Goal: Information Seeking & Learning: Learn about a topic

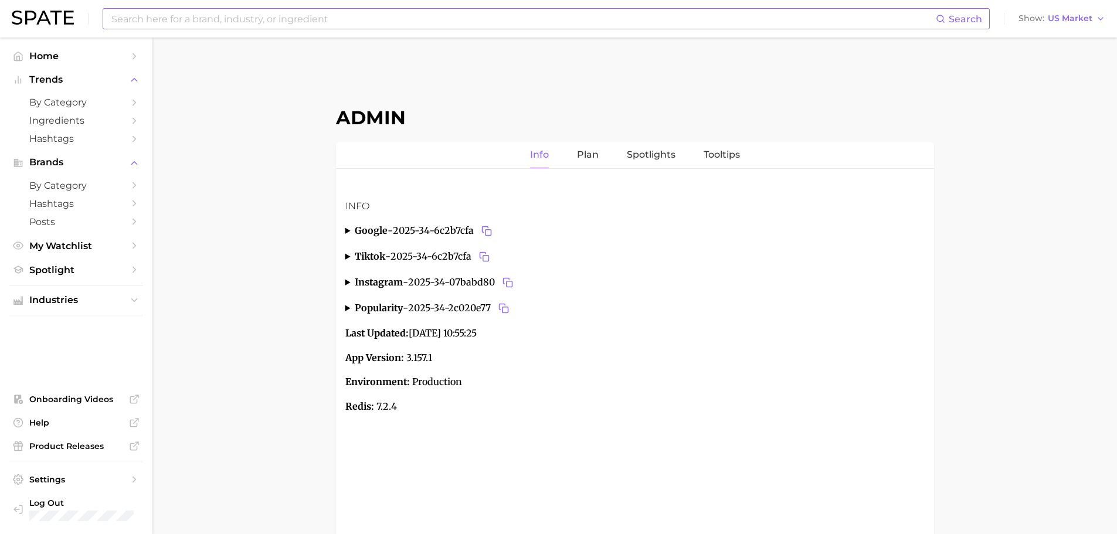
click at [371, 21] on input at bounding box center [523, 19] width 826 height 20
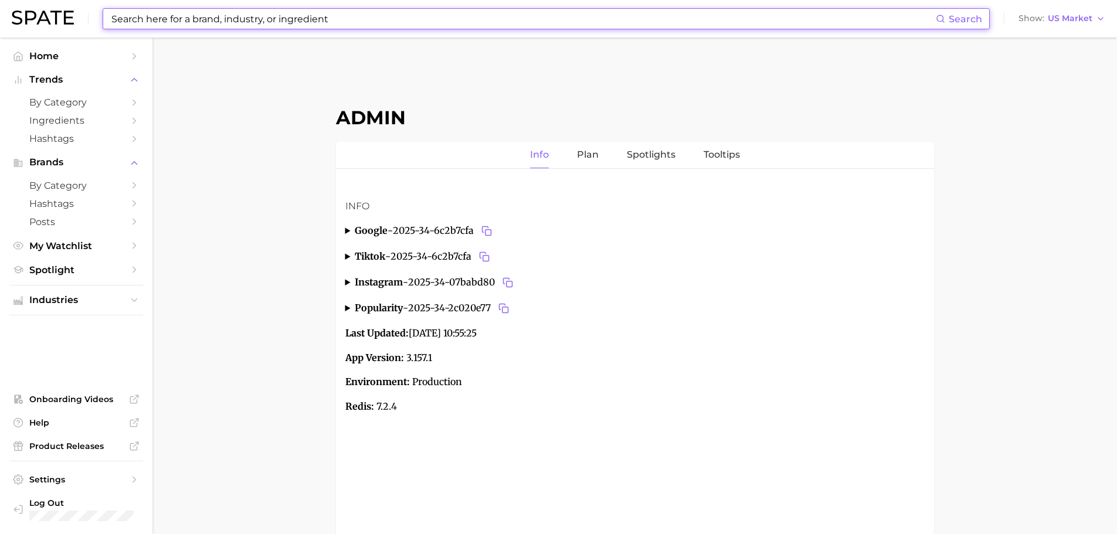
paste input "armani beauty skin tint"
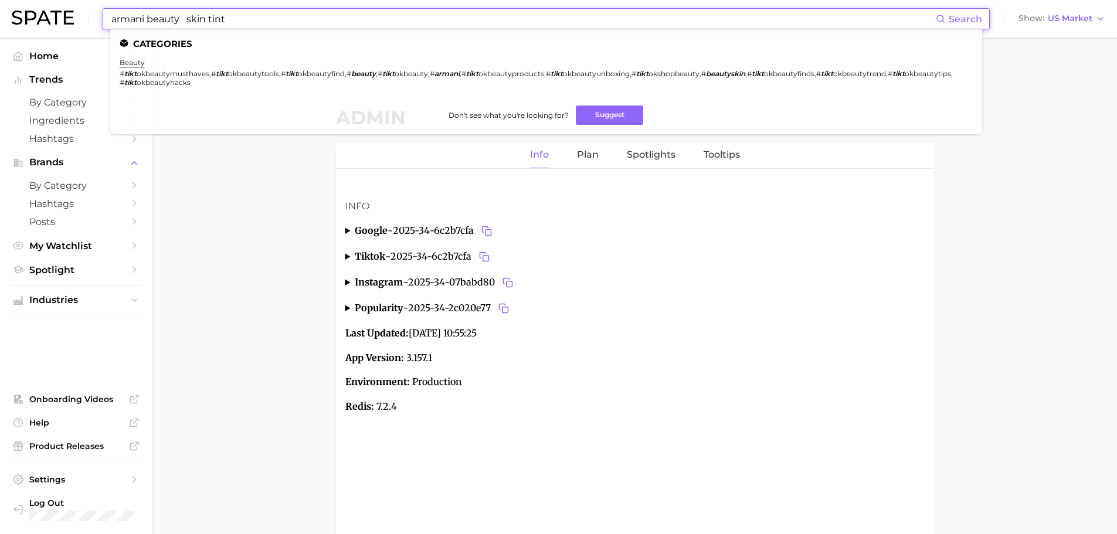
click at [191, 19] on input "armani beauty skin tint" at bounding box center [523, 19] width 826 height 20
click at [602, 126] on ul "Categories beauty # tikt okbeautymusthaves , # tikt okbeautytools , # tikt okbe…" at bounding box center [546, 81] width 872 height 105
click at [598, 115] on button "Suggest" at bounding box center [609, 115] width 67 height 19
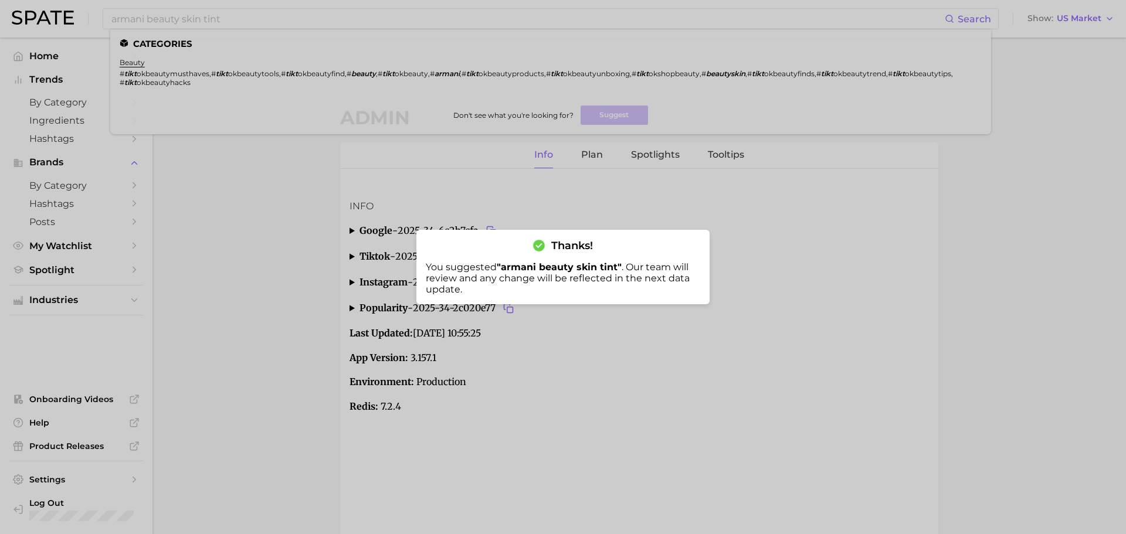
click at [358, 13] on div at bounding box center [563, 267] width 1126 height 534
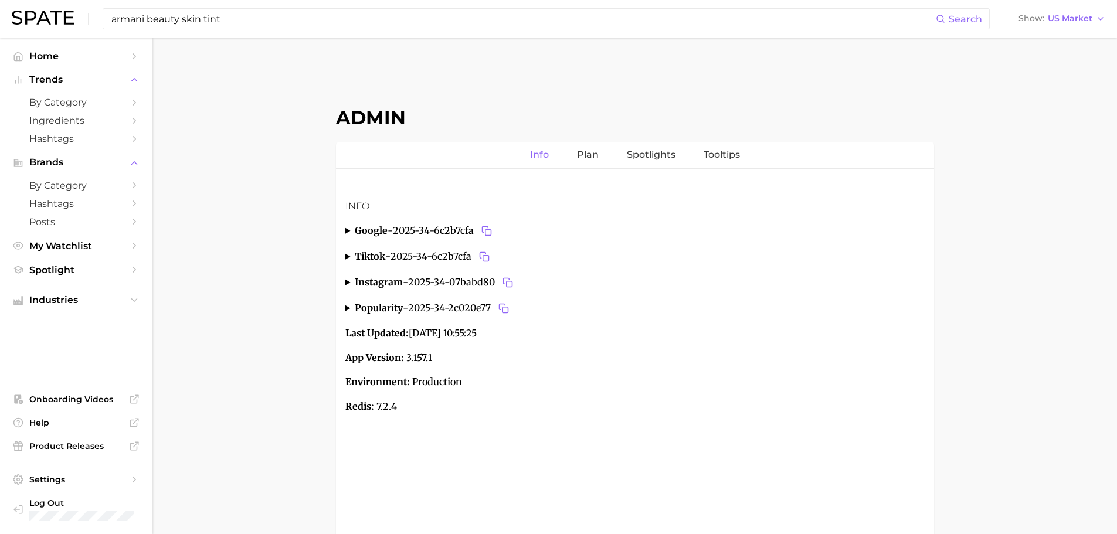
click at [358, 13] on input "armani beauty skin tint" at bounding box center [523, 19] width 826 height 20
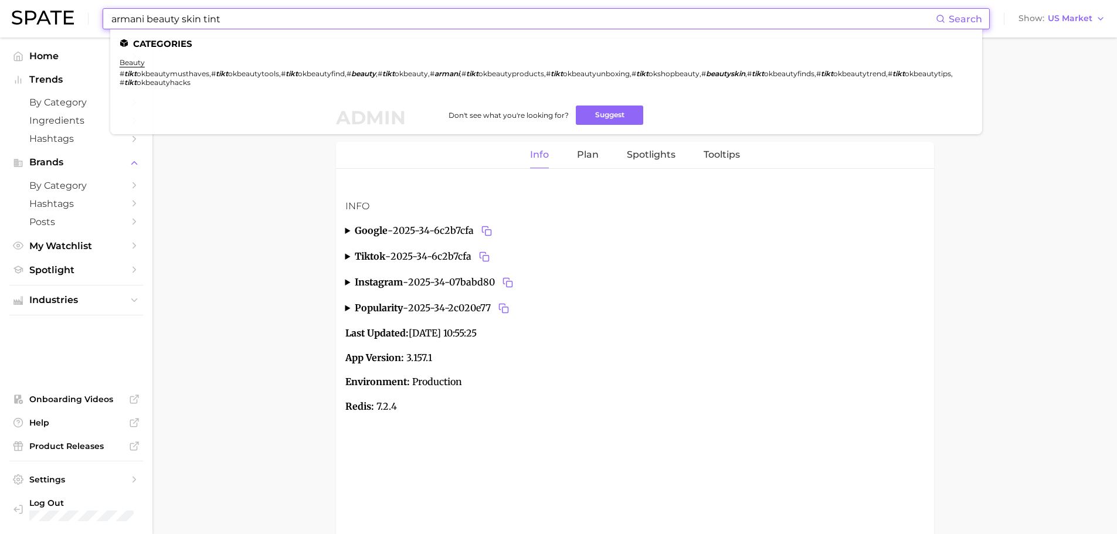
click at [358, 13] on input "armani beauty skin tint" at bounding box center [523, 19] width 826 height 20
paste input "mine perfumery"
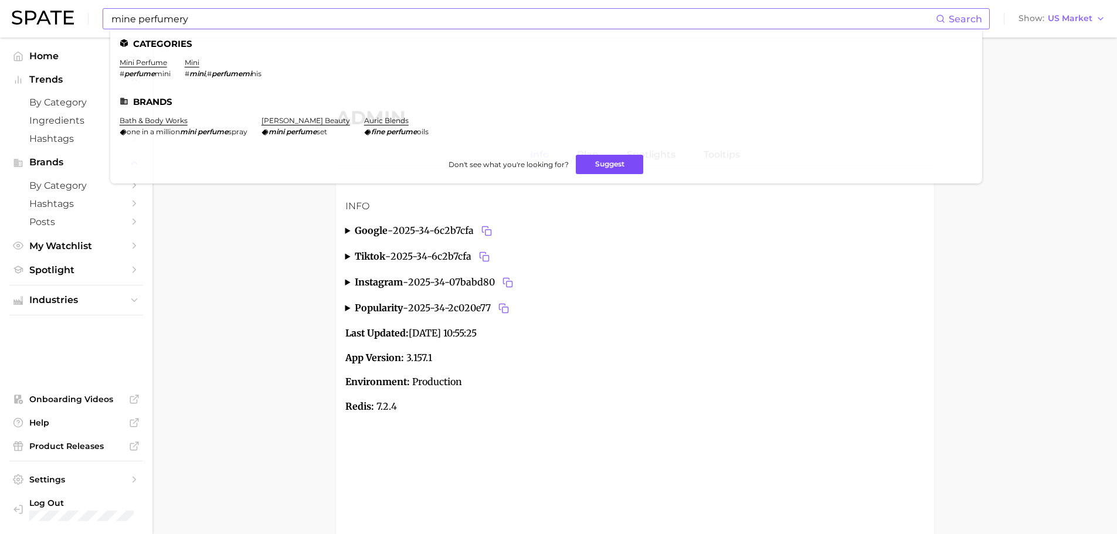
click at [598, 161] on button "Suggest" at bounding box center [609, 164] width 67 height 19
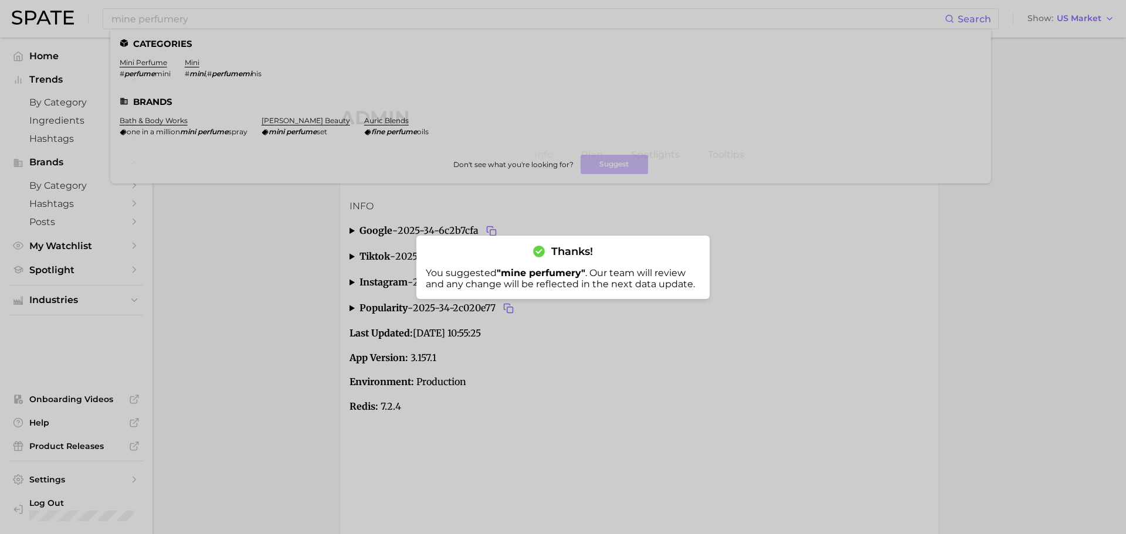
click at [359, 18] on div at bounding box center [563, 267] width 1126 height 534
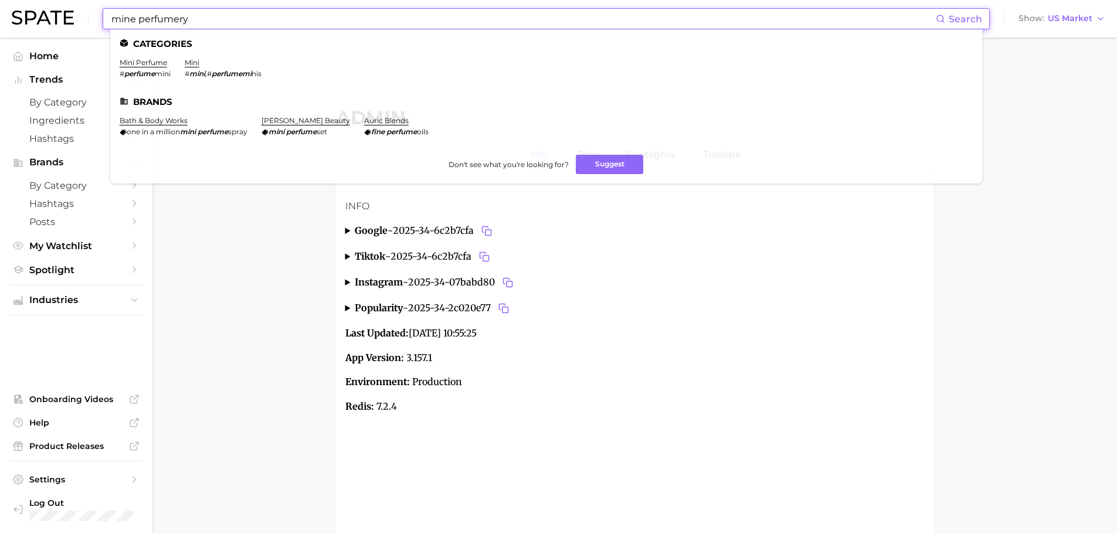
click at [337, 20] on input "mine perfumery" at bounding box center [523, 19] width 826 height 20
paste input "hair coach"
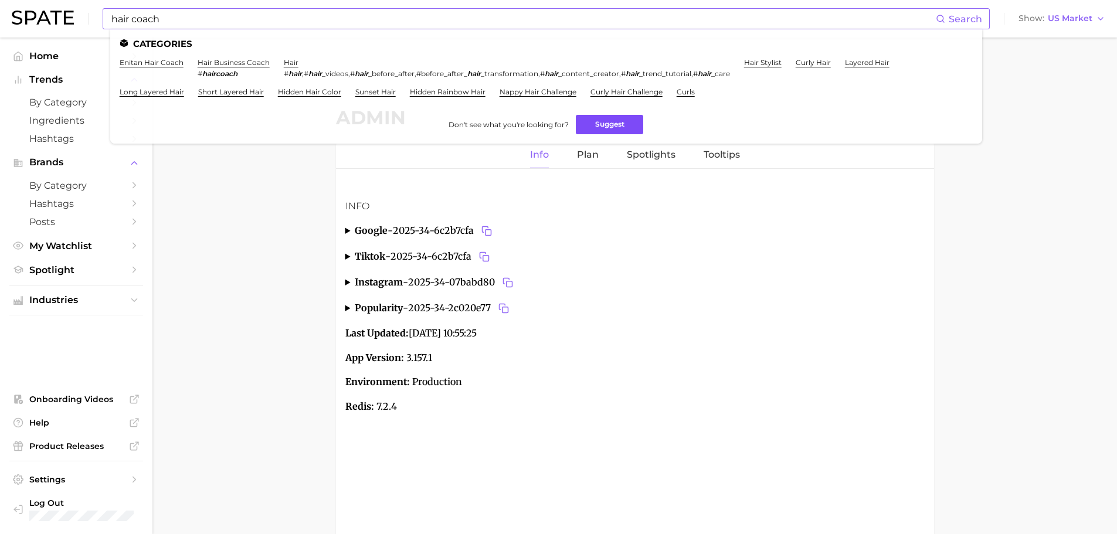
click at [593, 124] on button "Suggest" at bounding box center [609, 124] width 67 height 19
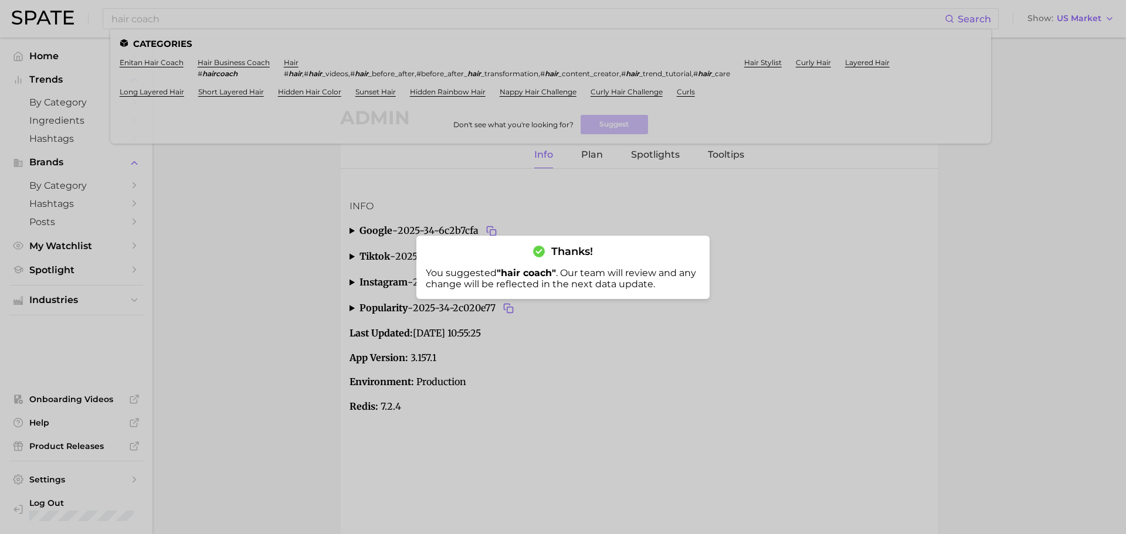
click at [287, 20] on div at bounding box center [563, 267] width 1126 height 534
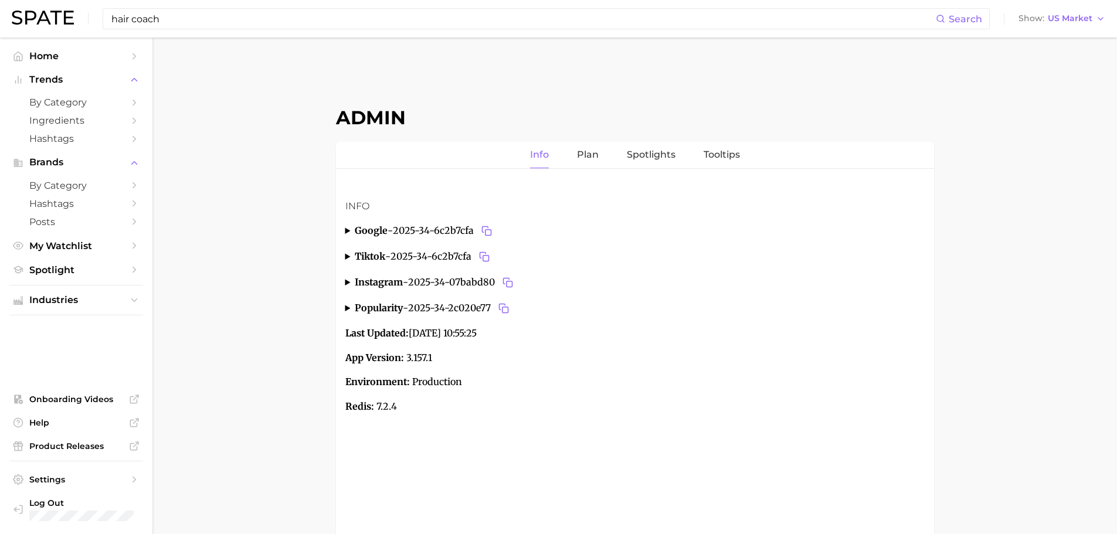
click at [287, 20] on input "hair coach" at bounding box center [523, 19] width 826 height 20
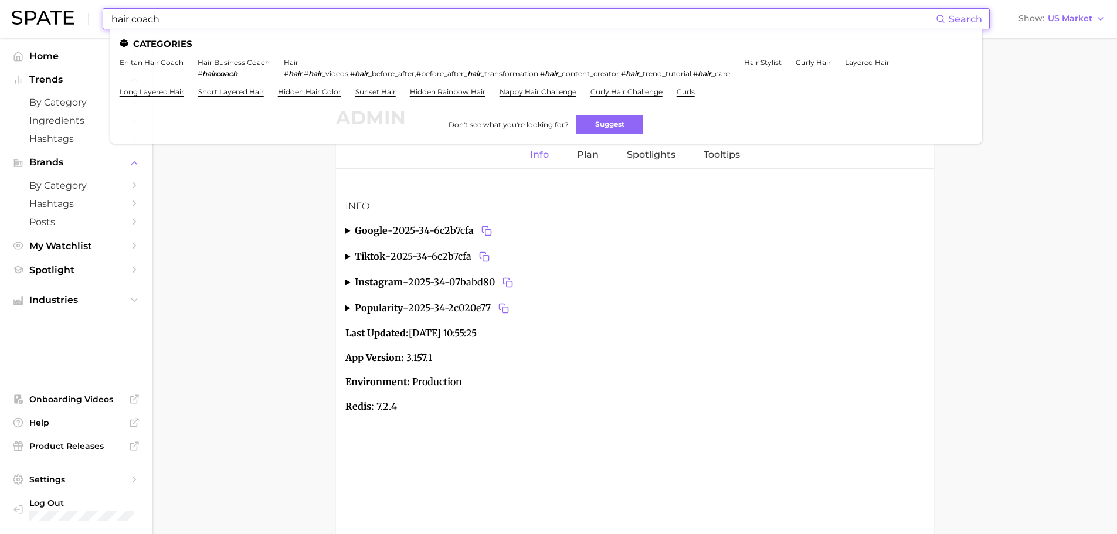
click at [287, 20] on input "hair coach" at bounding box center [523, 19] width 826 height 20
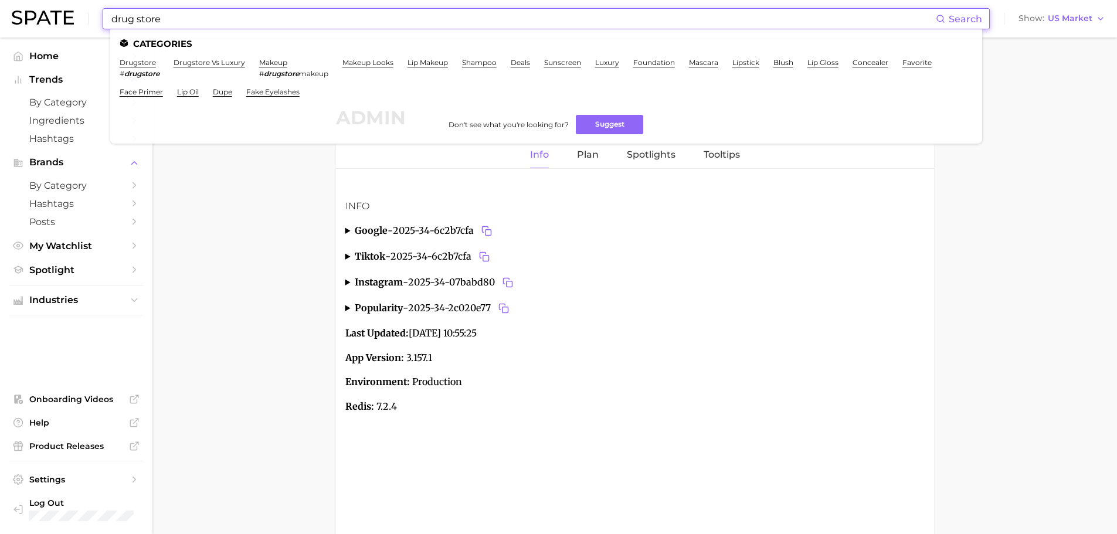
click at [190, 22] on input "drug store" at bounding box center [523, 19] width 826 height 20
paste input "[PERSON_NAME]"
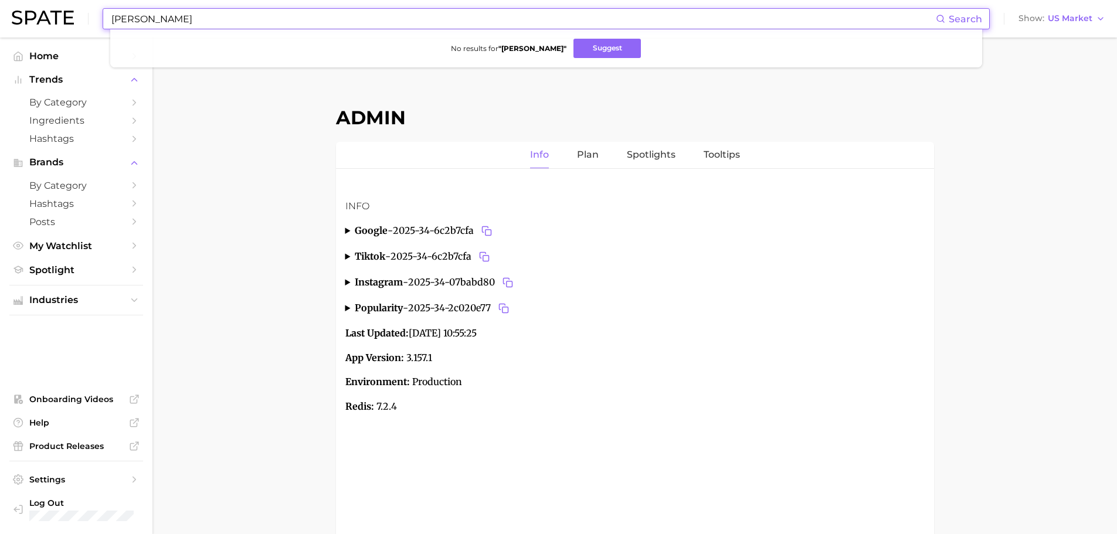
click at [169, 19] on input "[PERSON_NAME]" at bounding box center [523, 19] width 826 height 20
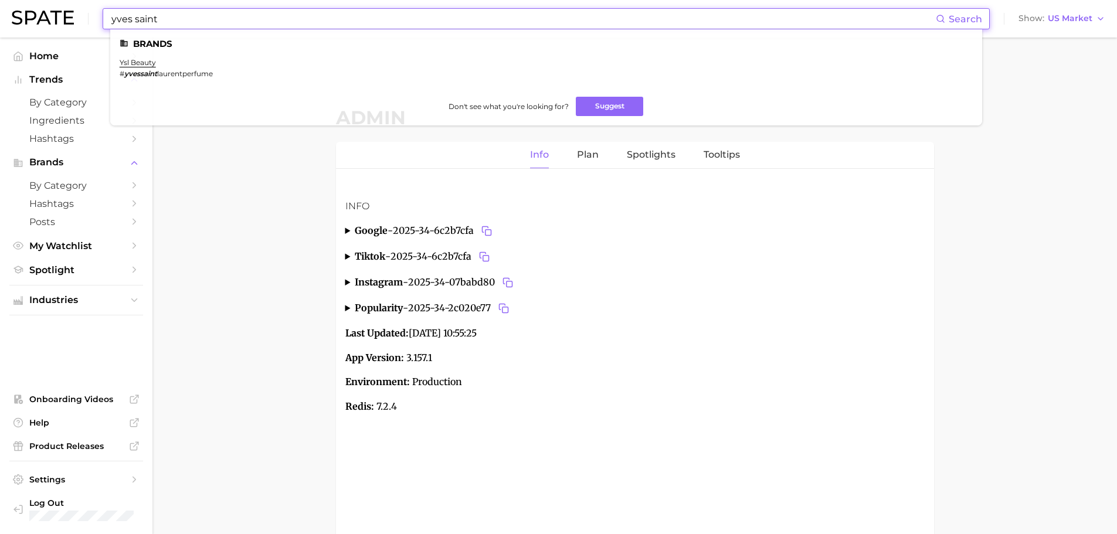
click at [321, 22] on input "yves saint" at bounding box center [523, 19] width 826 height 20
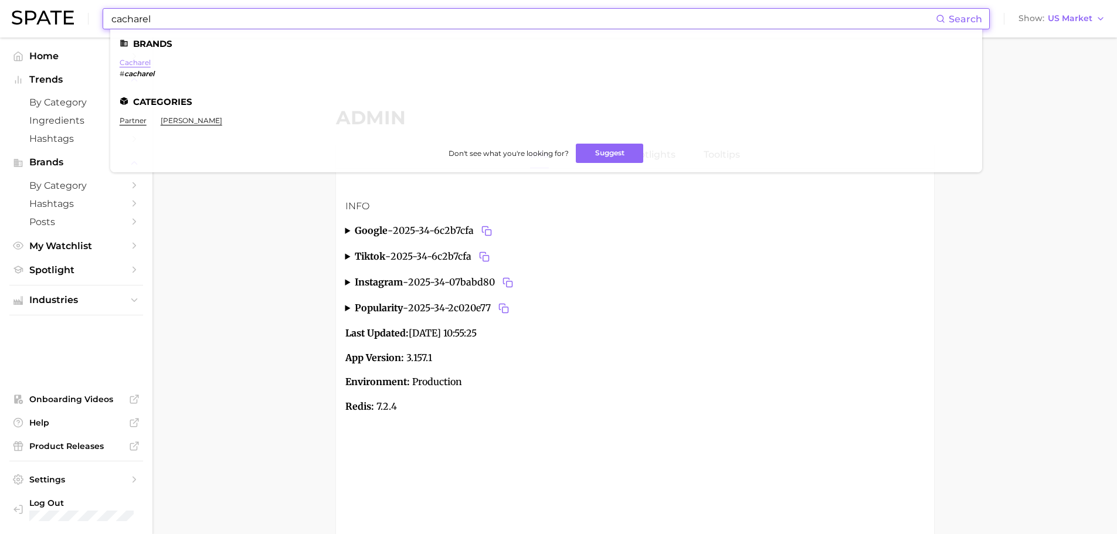
type input "cacharel"
click at [141, 63] on link "cacharel" at bounding box center [135, 62] width 31 height 9
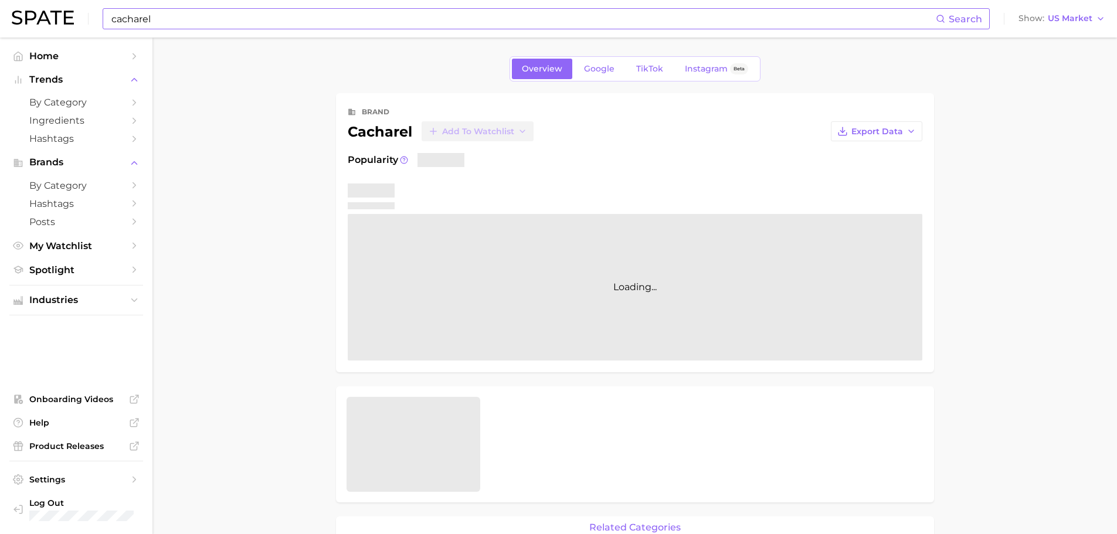
click at [139, 20] on input "cacharel" at bounding box center [523, 19] width 826 height 20
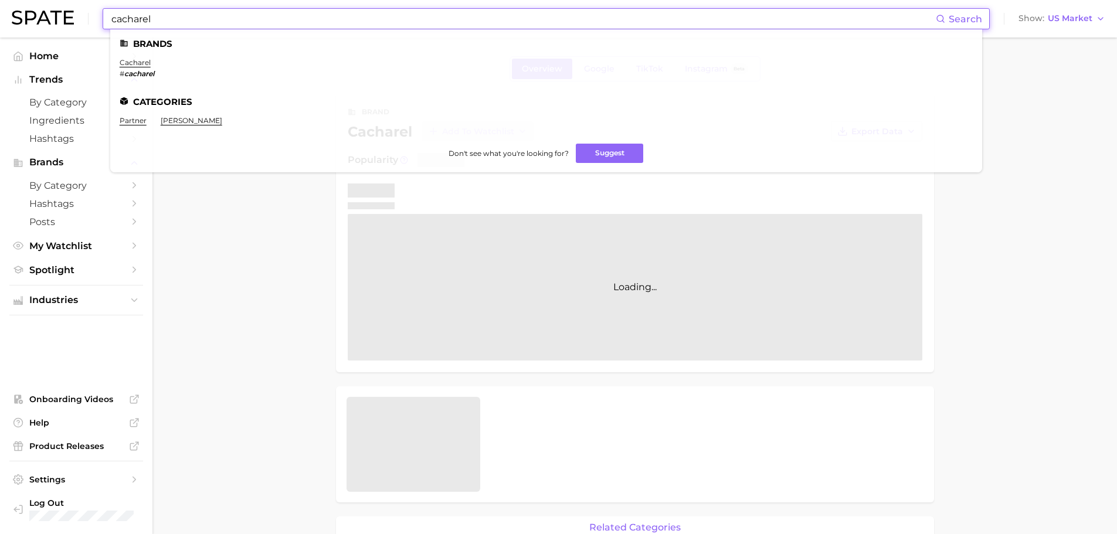
click at [139, 20] on input "cacharel" at bounding box center [523, 19] width 826 height 20
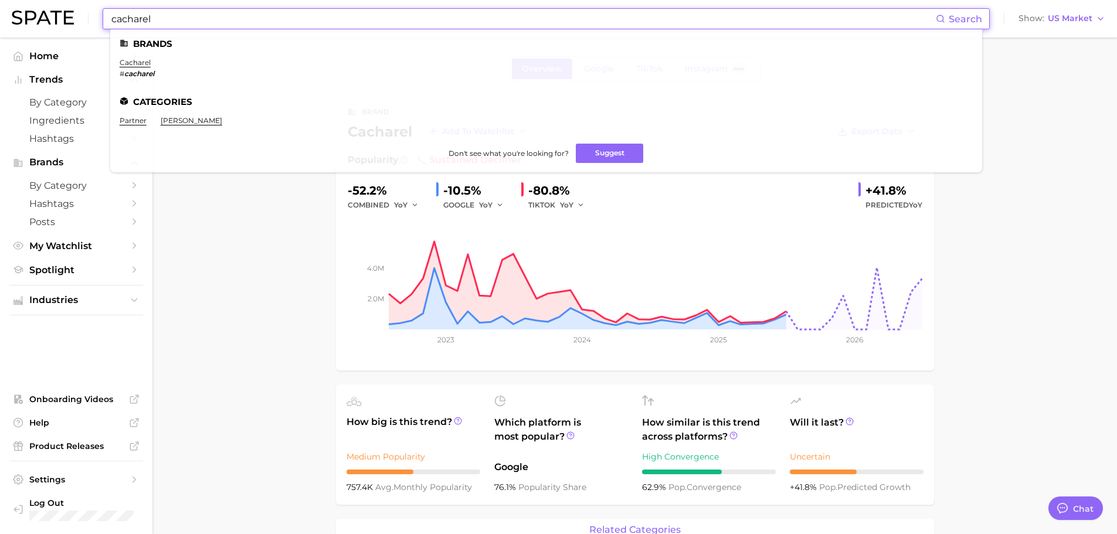
type textarea "x"
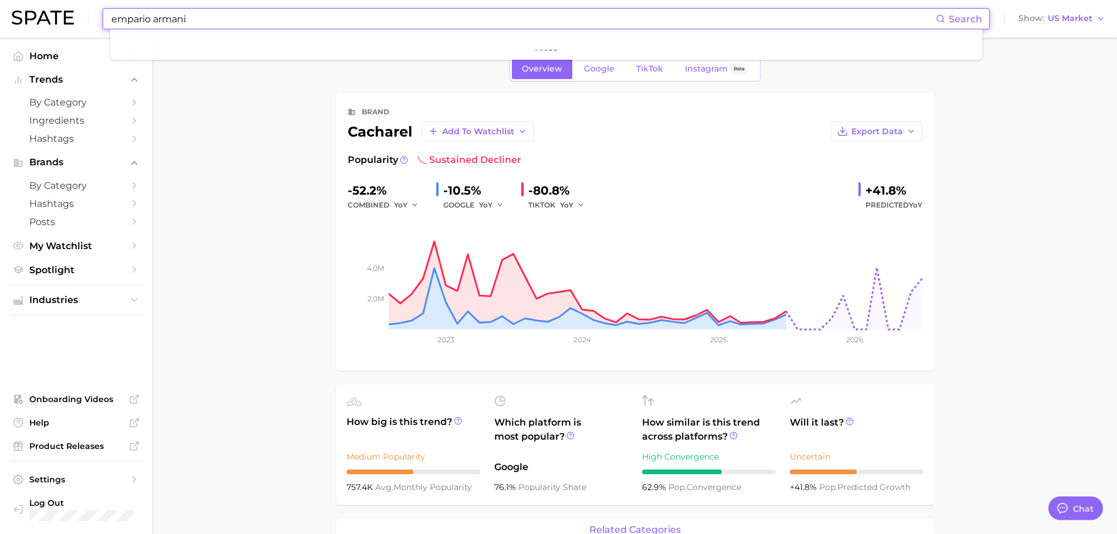
drag, startPoint x: 152, startPoint y: 19, endPoint x: 0, endPoint y: 30, distance: 152.3
click at [0, 30] on header "empario armani Search Show US Market" at bounding box center [558, 19] width 1117 height 38
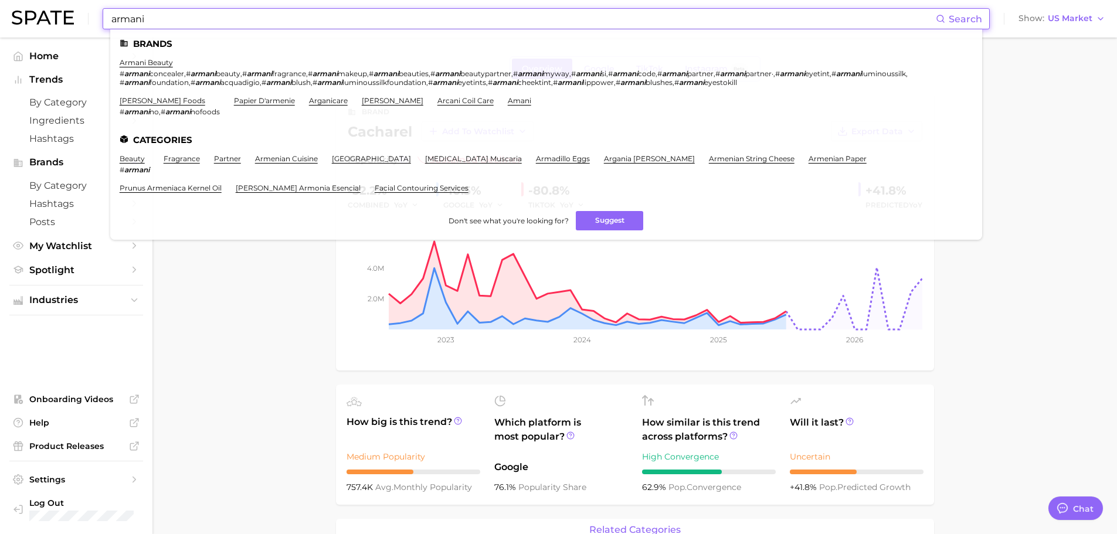
click at [497, 25] on input "armani" at bounding box center [523, 19] width 826 height 20
paste input "#makeupwisuda"
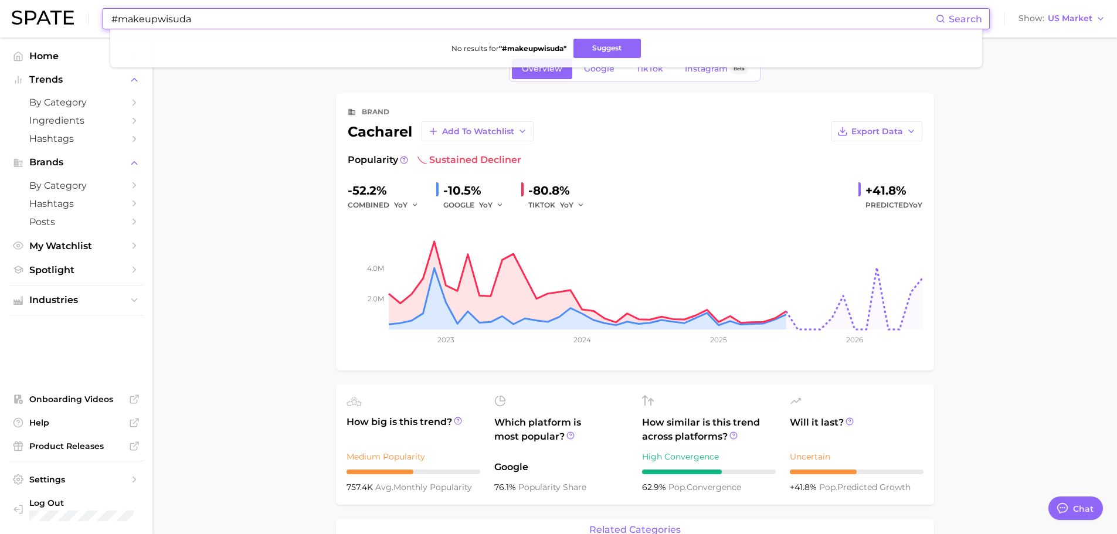
click at [236, 27] on input "#makeupwisuda" at bounding box center [523, 19] width 826 height 20
paste input "plouiseempire"
click at [292, 20] on input "#plouiseempire" at bounding box center [523, 19] width 826 height 20
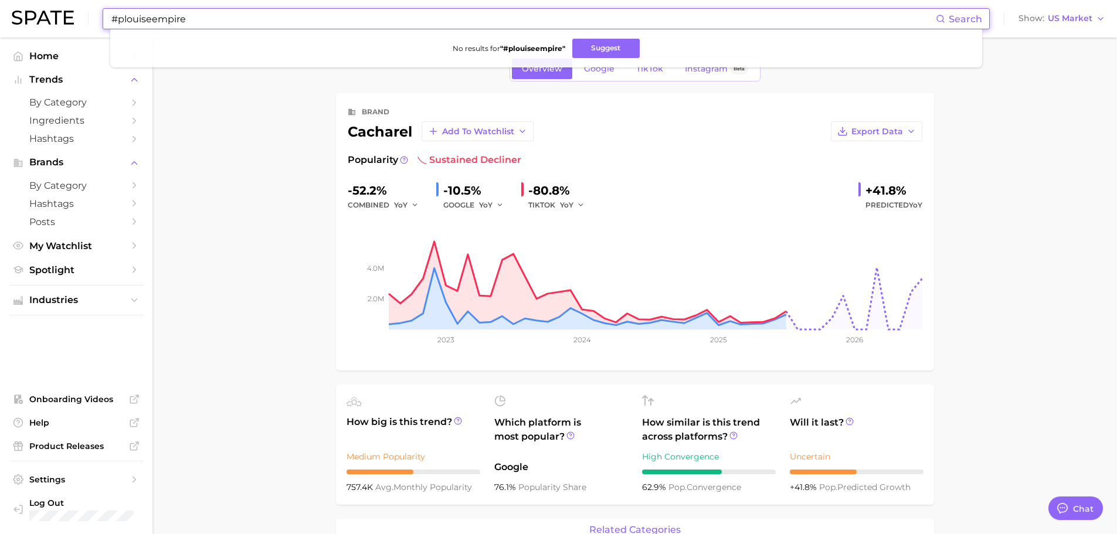
click at [292, 20] on input "#plouiseempire" at bounding box center [523, 19] width 826 height 20
paste input "head and shoulders"
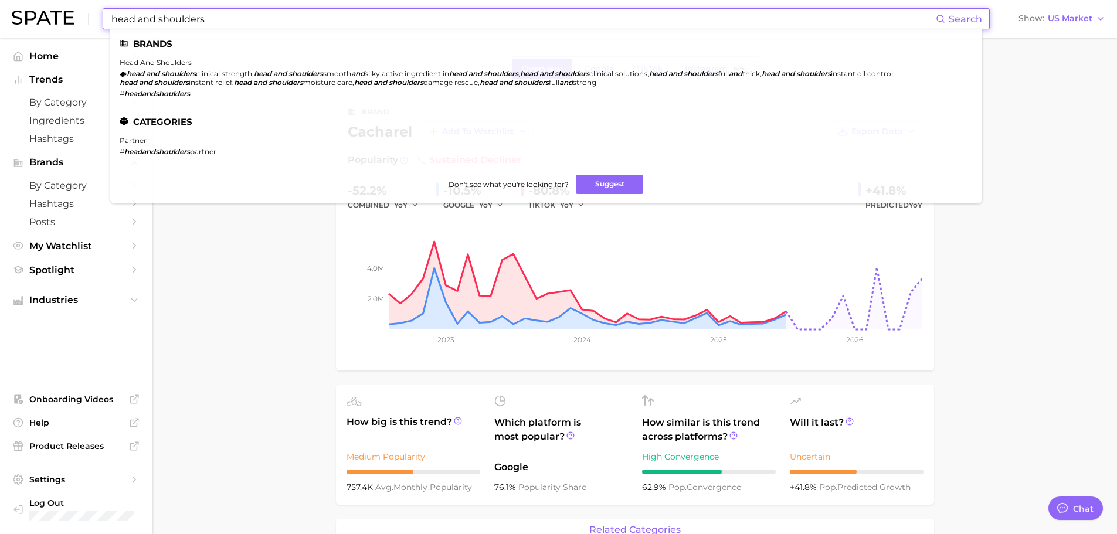
click at [234, 15] on input "head and shoulders" at bounding box center [523, 19] width 826 height 20
paste input "afnan perfume"
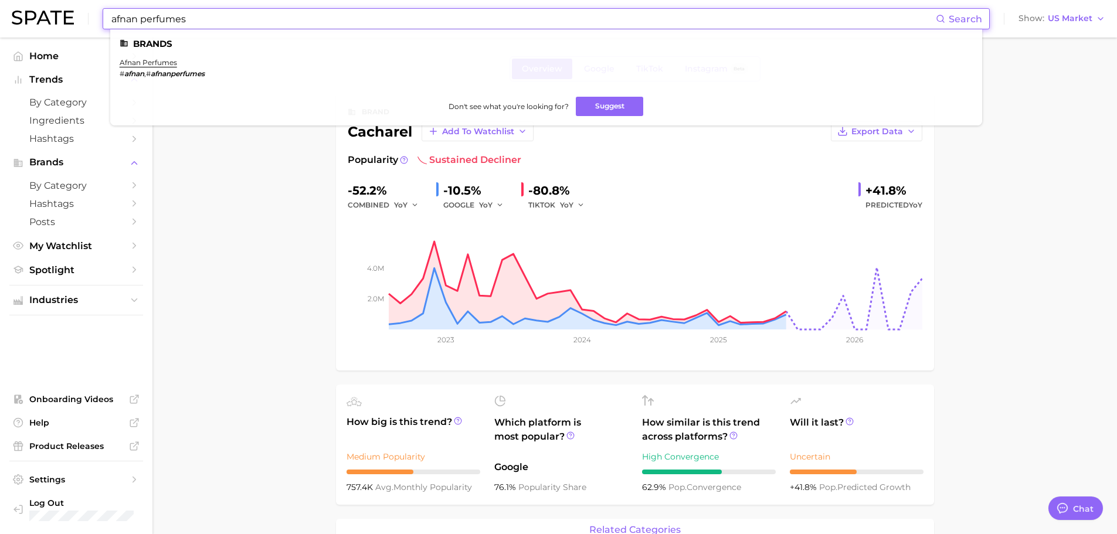
click at [283, 20] on input "afnan perfumes" at bounding box center [523, 19] width 826 height 20
paste input "venalisa"
type input "venalisa"
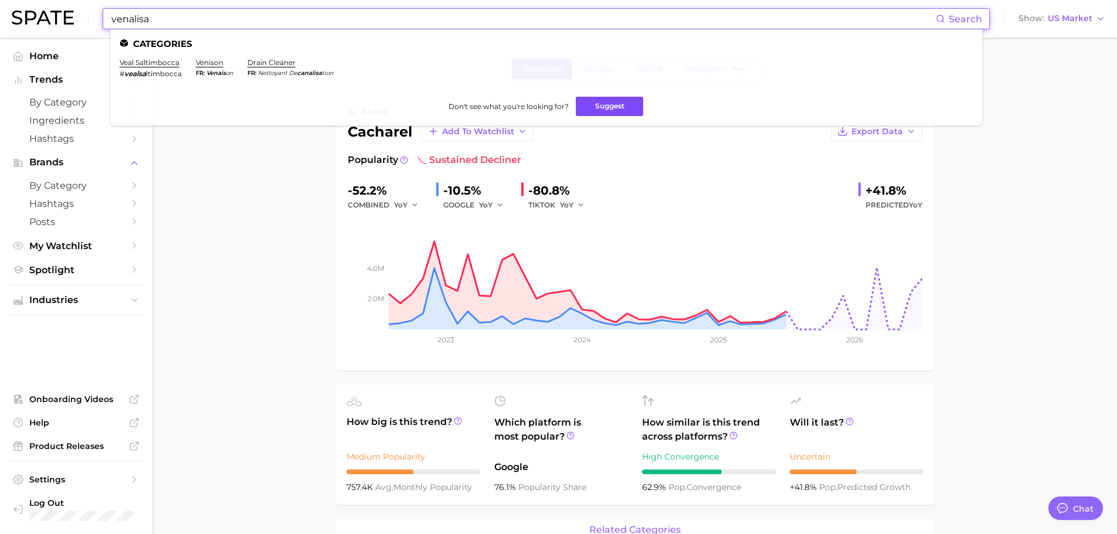
click at [600, 103] on button "Suggest" at bounding box center [609, 106] width 67 height 19
